Goal: Transaction & Acquisition: Purchase product/service

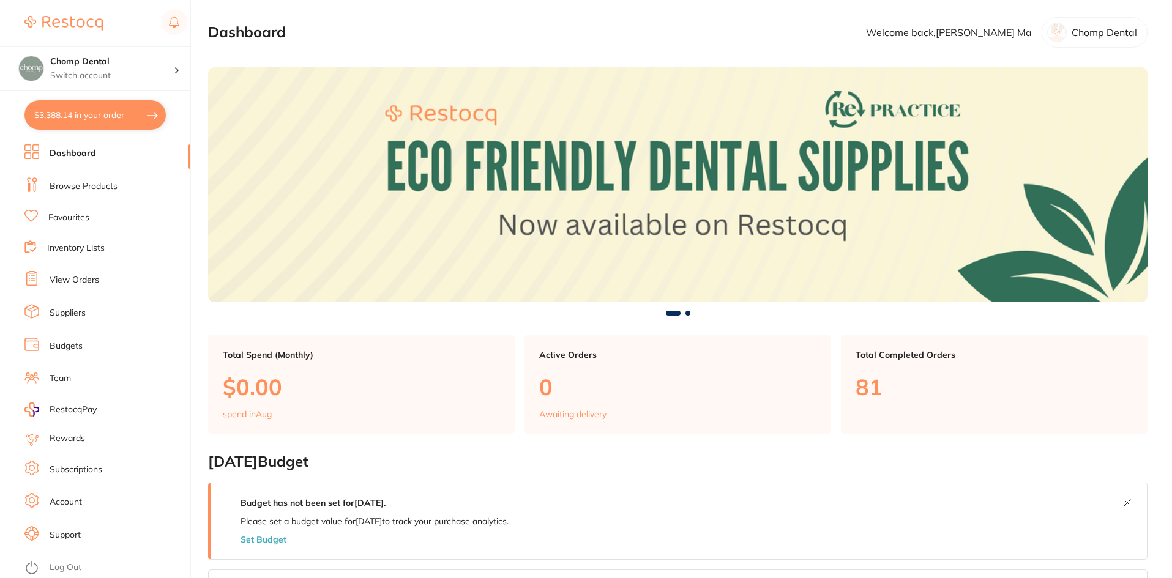
click at [147, 190] on li "Browse Products" at bounding box center [107, 186] width 166 height 18
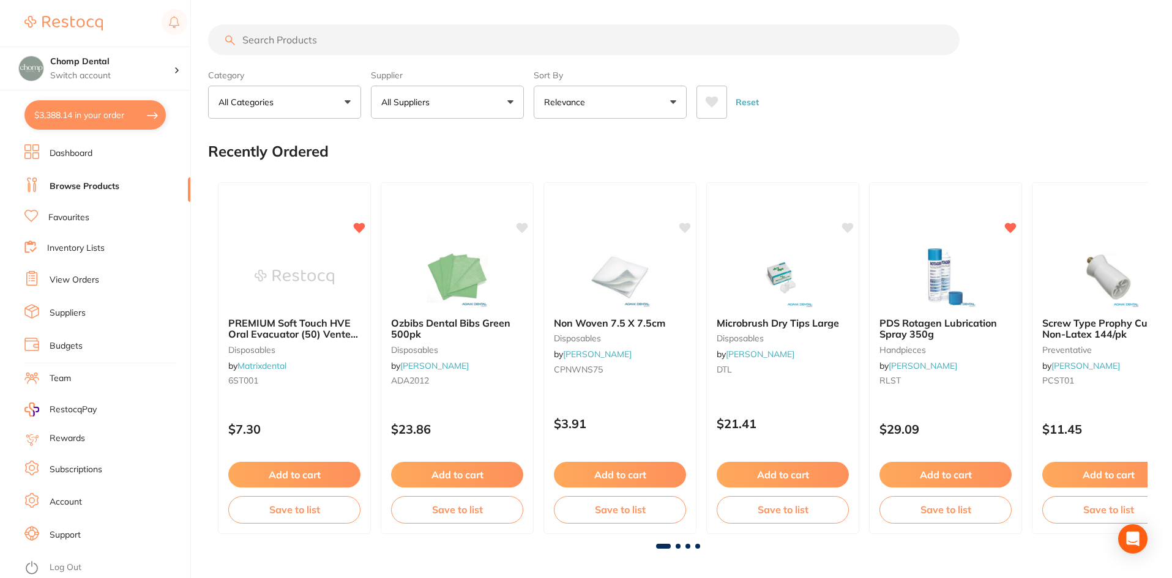
click at [483, 39] on input "search" at bounding box center [583, 39] width 751 height 31
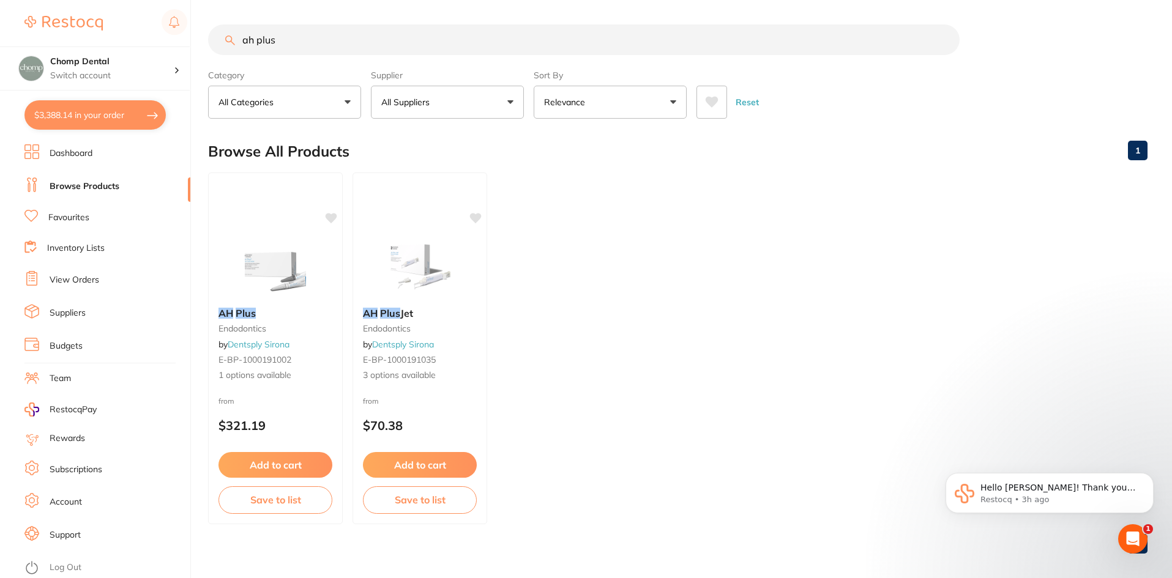
drag, startPoint x: 270, startPoint y: 41, endPoint x: 80, endPoint y: 26, distance: 190.3
click at [80, 26] on div "$3,388.14 Chomp Dental Switch account Chomp Dental $3,388.14 in your order Dash…" at bounding box center [586, 289] width 1172 height 578
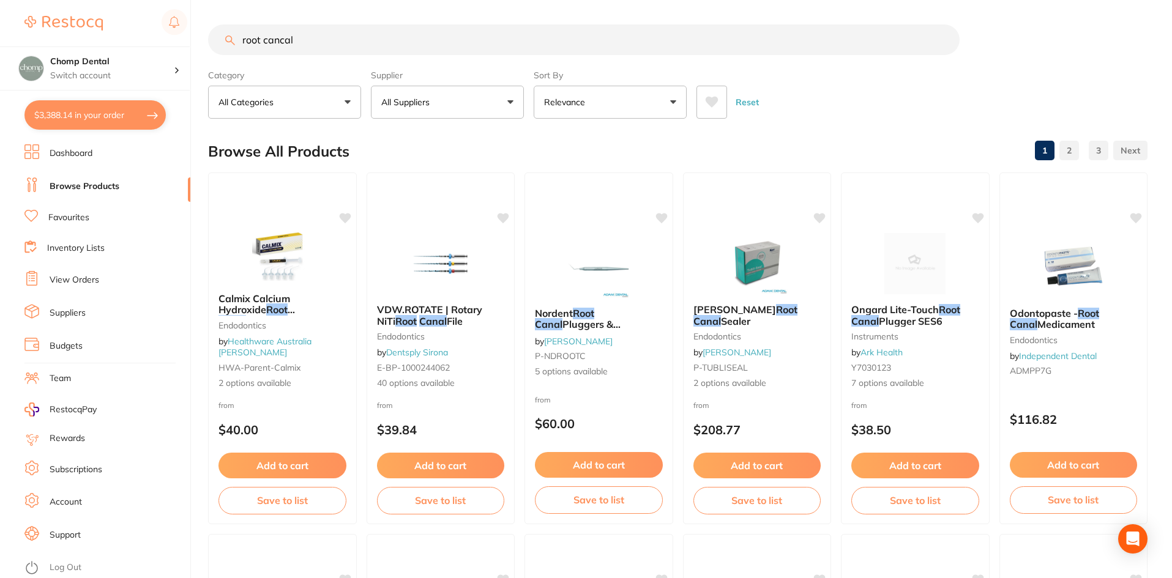
drag, startPoint x: 305, startPoint y: 45, endPoint x: 189, endPoint y: 13, distance: 120.7
click at [199, 18] on div "$3,388.14 Chomp Dental Switch account Chomp Dental $3,388.14 in your order Dash…" at bounding box center [586, 289] width 1172 height 578
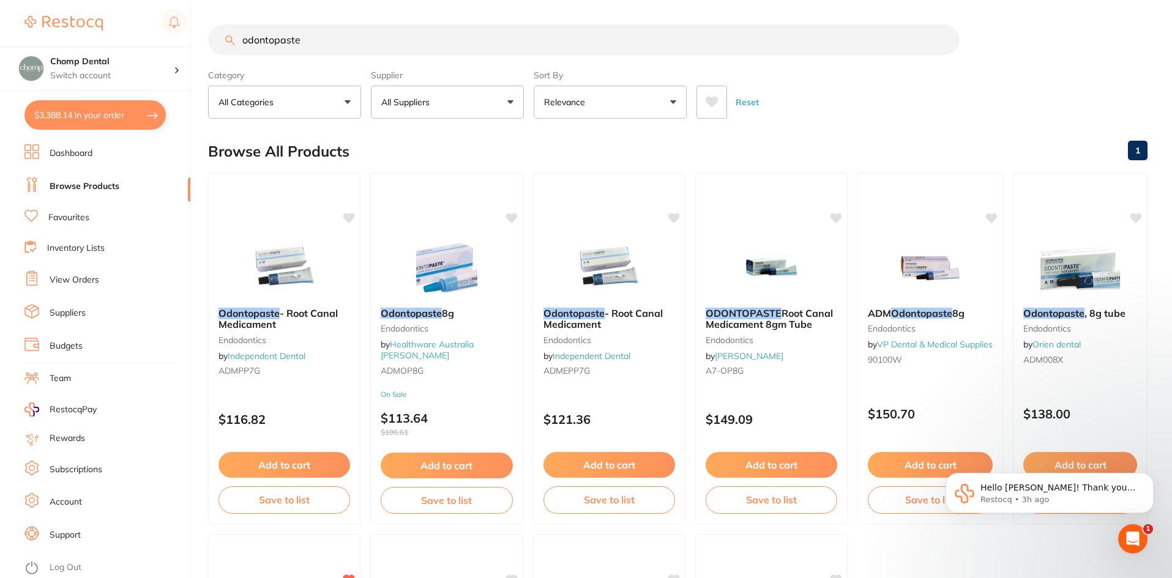
drag, startPoint x: 579, startPoint y: 28, endPoint x: 146, endPoint y: -52, distance: 441.0
click at [146, 0] on html "$3,388.14 Chomp Dental Switch account Chomp Dental $3,388.14 in your order Dash…" at bounding box center [586, 289] width 1172 height 578
type input "calcium hydroxide"
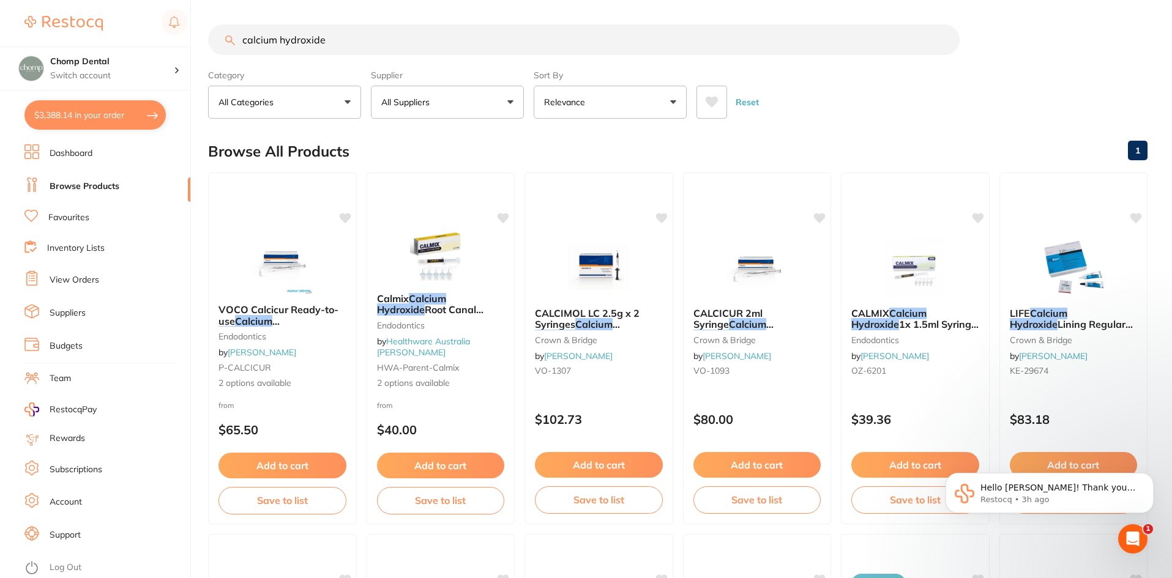
click at [948, 42] on input "calcium hydroxide" at bounding box center [583, 39] width 751 height 31
click at [941, 41] on input "calcium hydroxide" at bounding box center [583, 39] width 751 height 31
